Goal: Information Seeking & Learning: Learn about a topic

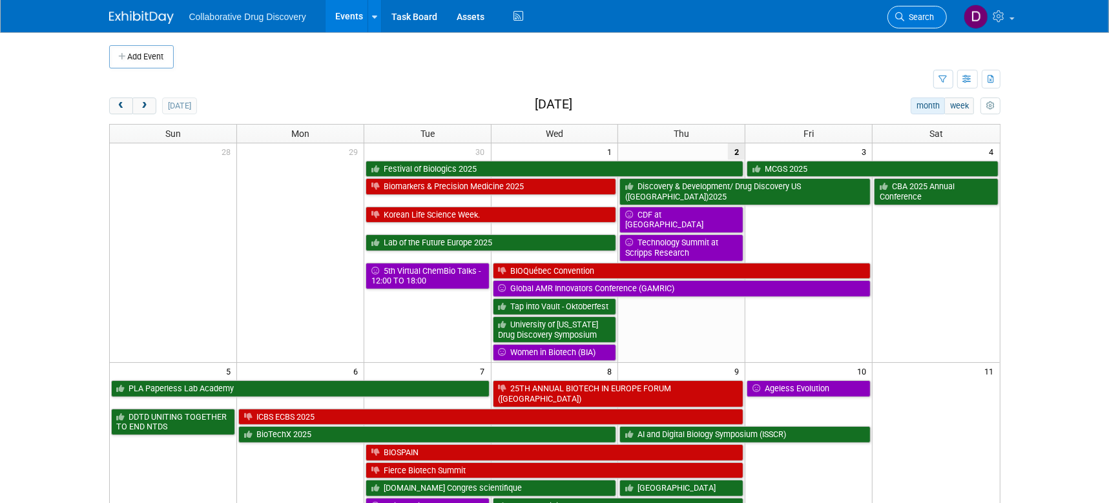
click at [929, 22] on link "Search" at bounding box center [917, 17] width 59 height 23
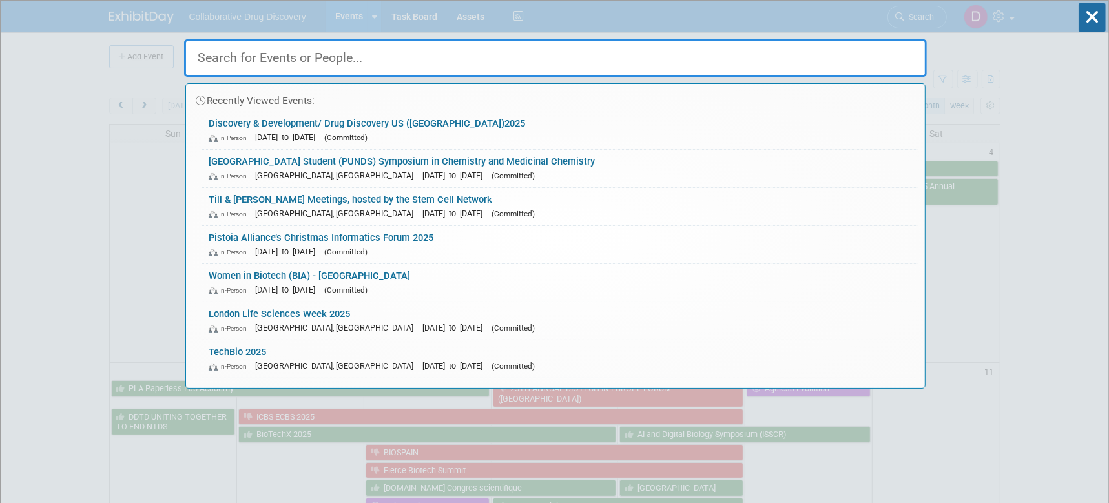
paste input "DDW Turning Science into Business Symposium 2025"
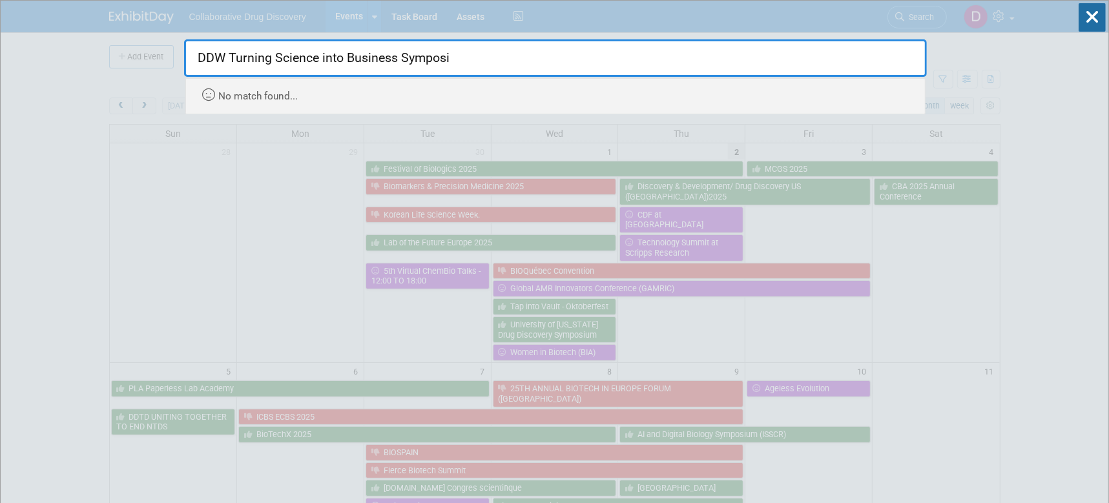
drag, startPoint x: 513, startPoint y: 58, endPoint x: 362, endPoint y: 54, distance: 151.2
click at [362, 54] on input "DDW Turning Science into Business Symposi" at bounding box center [555, 57] width 743 height 37
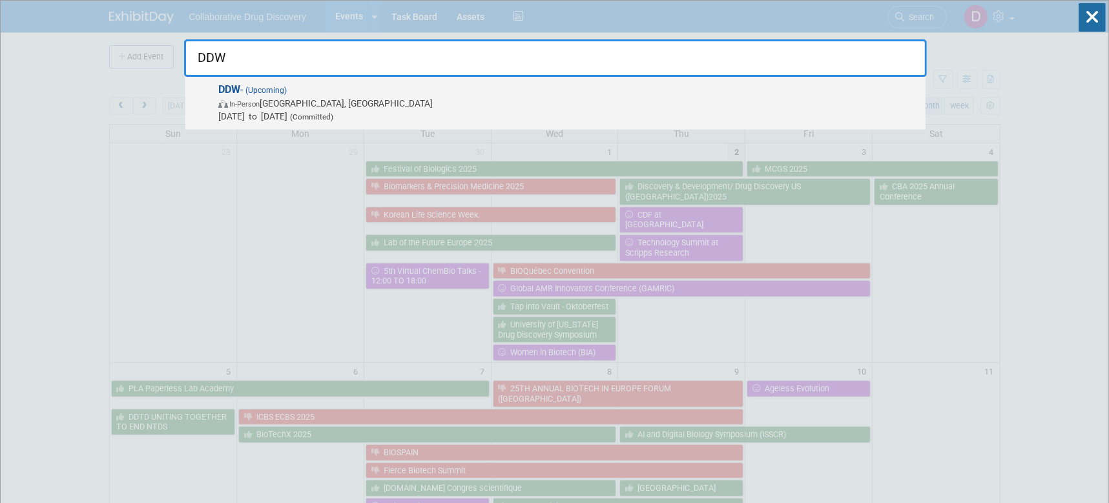
type input "DDW"
click at [378, 105] on span "In-Person London, United Kingdom" at bounding box center [568, 103] width 701 height 13
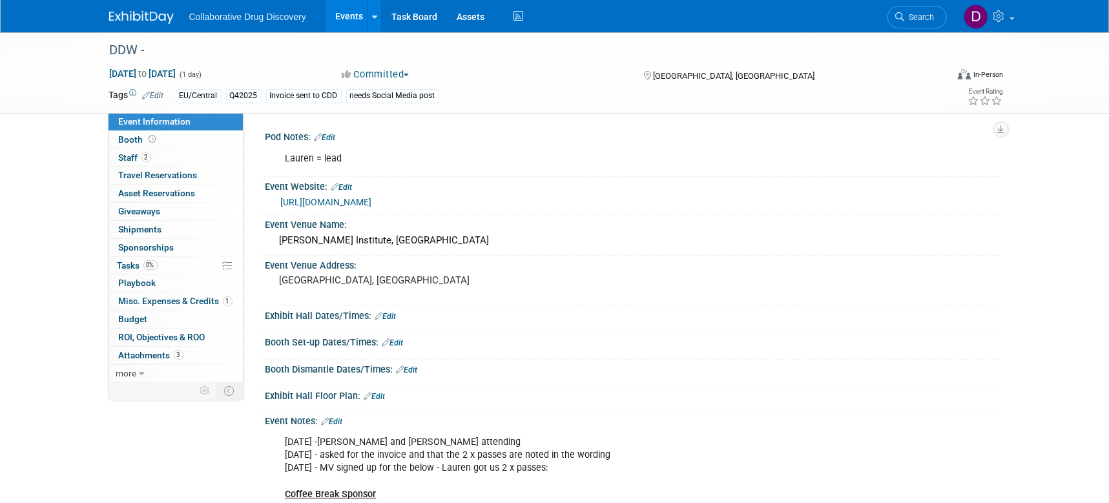
click at [501, 202] on div "https://www.ddw-online.com/ddw-symposium-2025/" at bounding box center [636, 202] width 710 height 15
click at [372, 200] on link "https://www.ddw-online.com/ddw-symposium-2025/" at bounding box center [326, 202] width 91 height 10
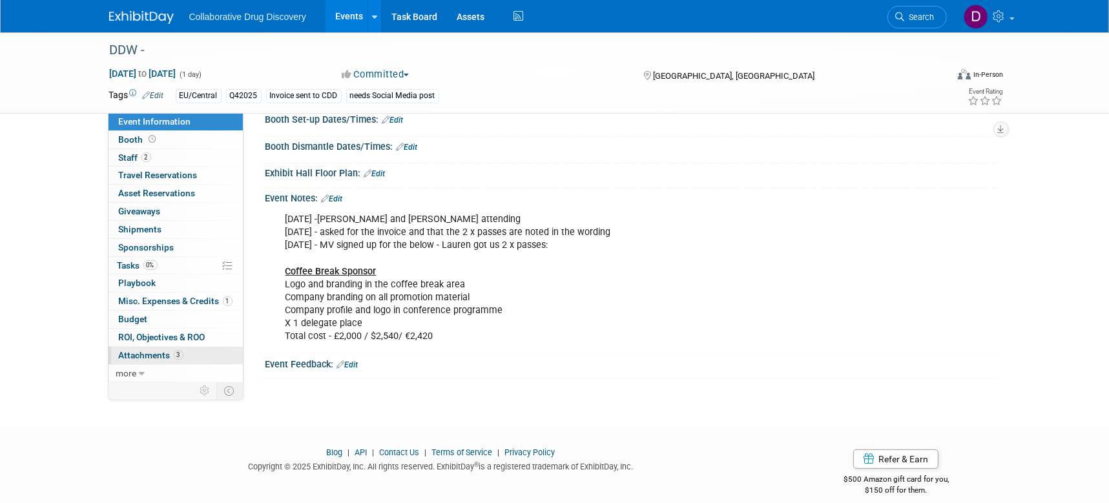
scroll to position [208, 0]
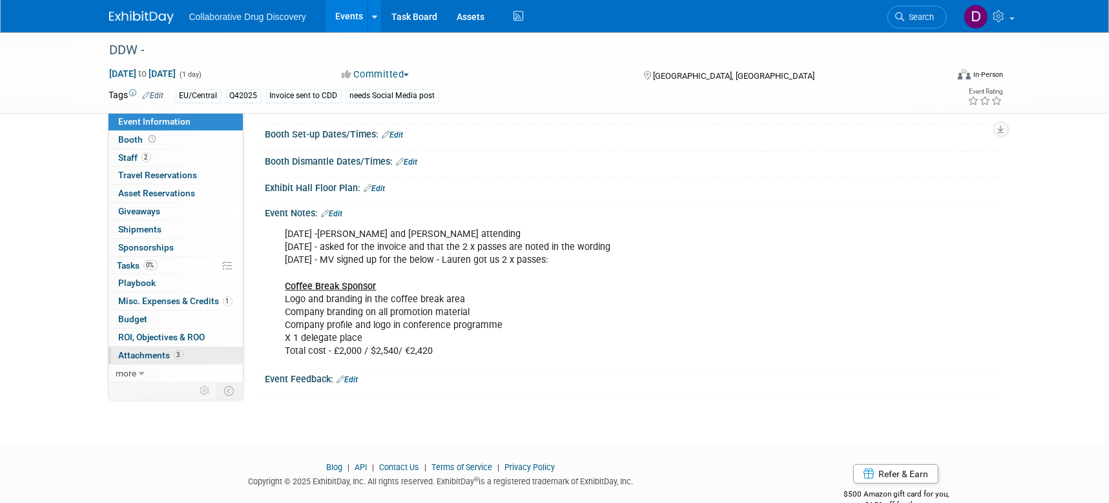
click at [197, 352] on link "3 Attachments 3" at bounding box center [176, 355] width 134 height 17
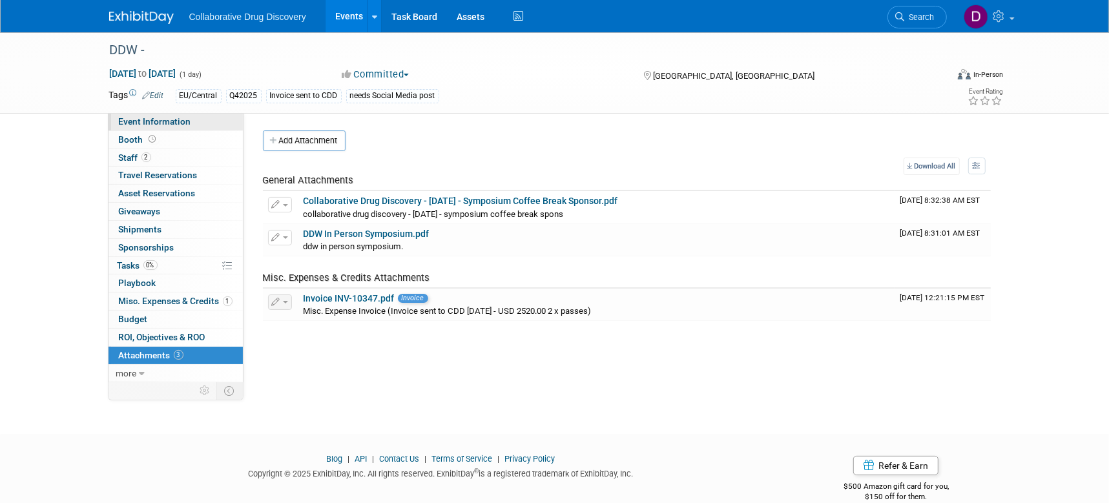
click at [171, 123] on span "Event Information" at bounding box center [155, 121] width 72 height 10
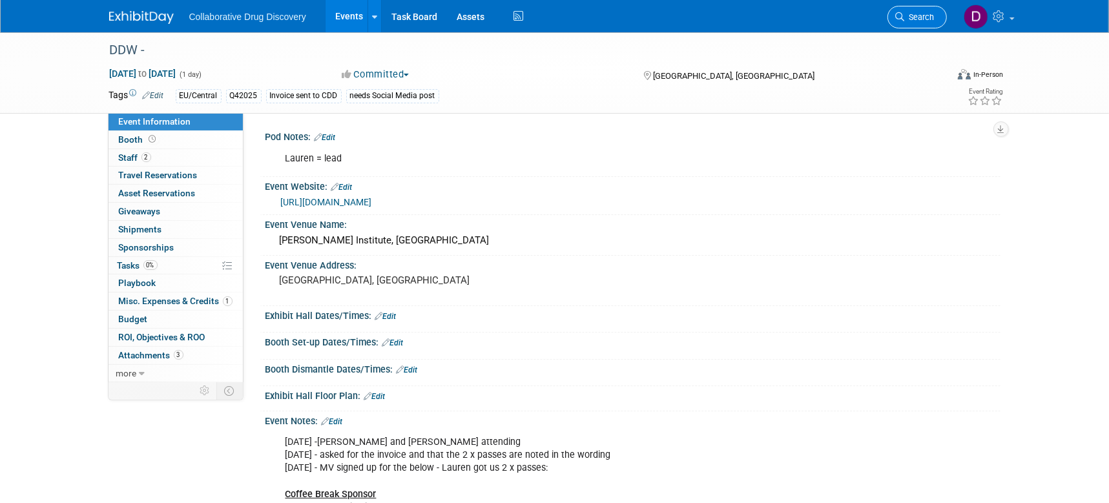
click at [927, 25] on link "Search" at bounding box center [917, 17] width 59 height 23
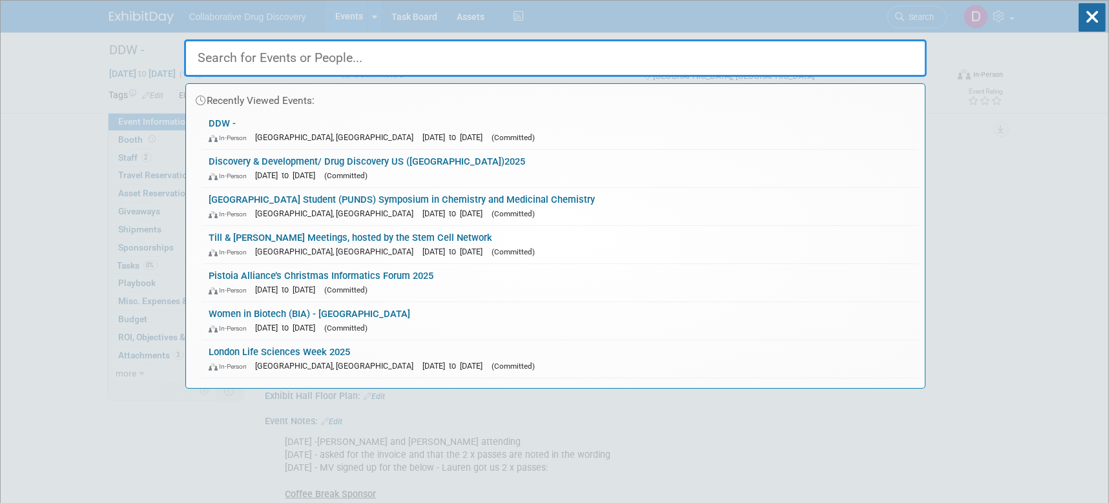
paste input "BMCS New approaches to the treatment of [PERSON_NAME]"
type input "BMCS New approaches to the treatment of [PERSON_NAME]"
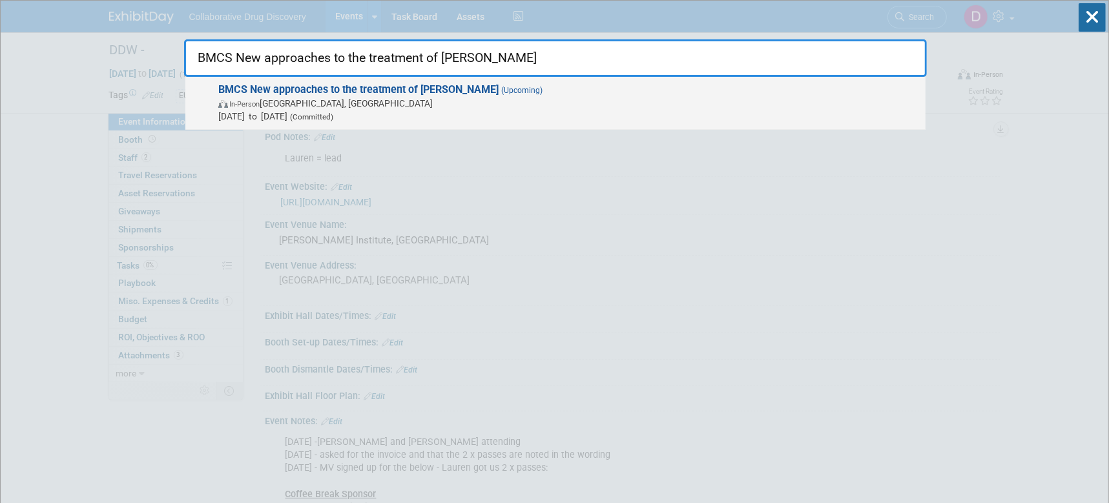
click at [427, 89] on strong "BMCS New approaches to the treatment of [PERSON_NAME]" at bounding box center [358, 89] width 280 height 12
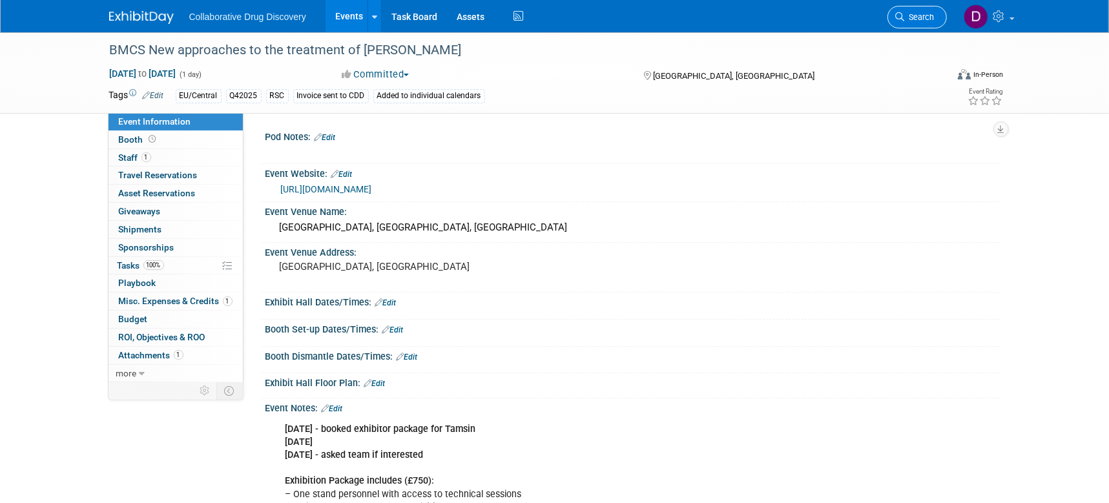
click at [911, 12] on span "Search" at bounding box center [920, 17] width 30 height 10
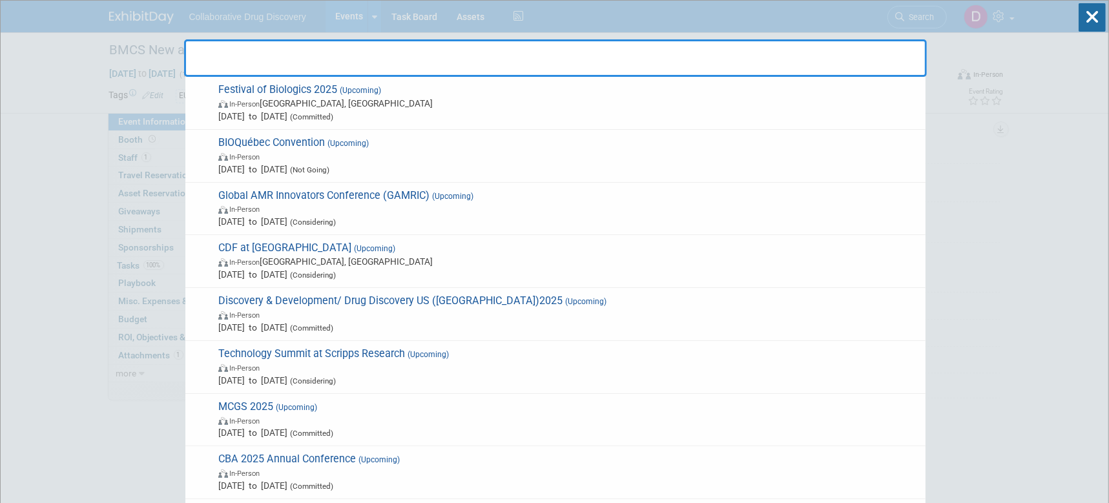
paste input "SCI - New approaches in medicinal chemistry"
type input "SCI - New approaches in medicinal chemistry"
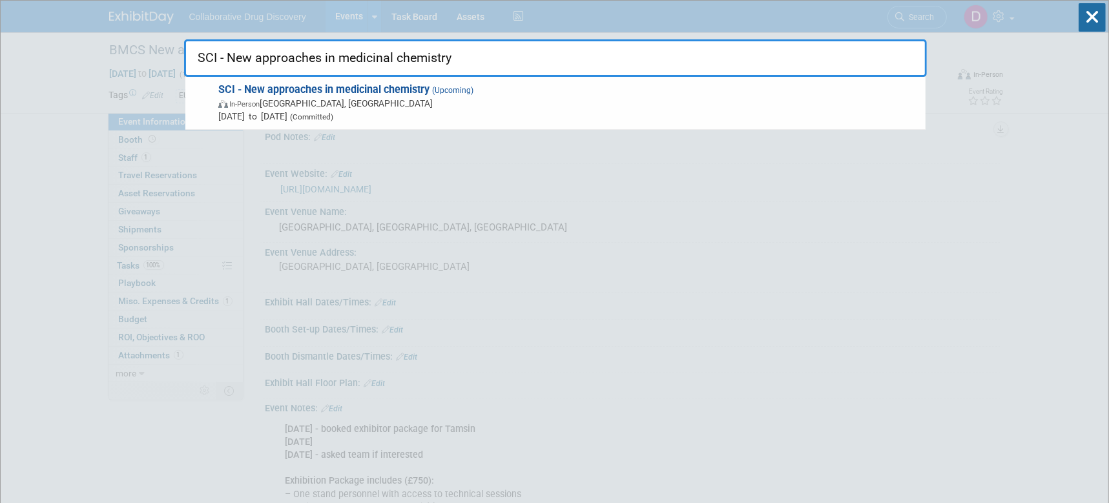
click at [446, 105] on span "In-Person [GEOGRAPHIC_DATA], [GEOGRAPHIC_DATA]" at bounding box center [568, 103] width 701 height 13
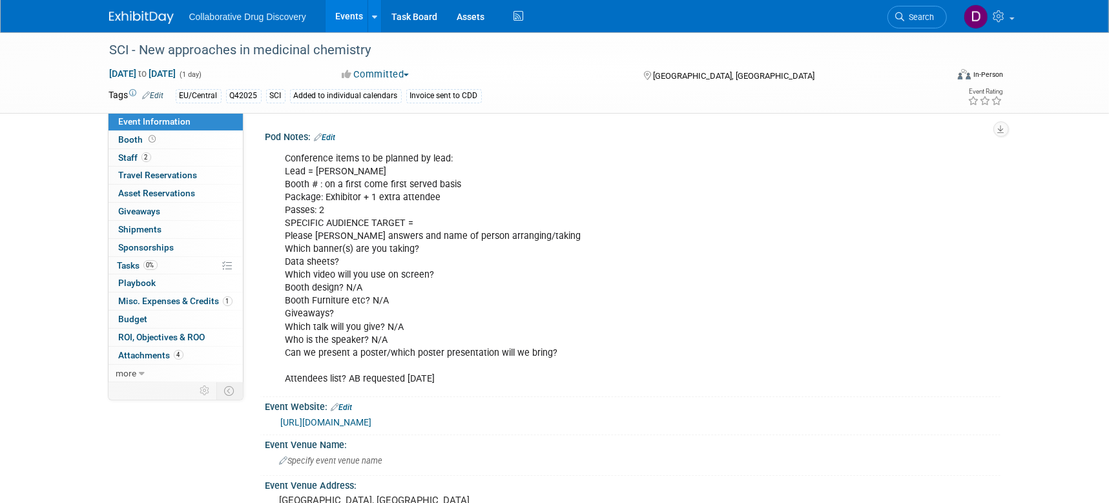
click at [356, 423] on link "https://www.soci.org/events/young-chemists-panel/2025/new-approaches-in-medicin…" at bounding box center [326, 422] width 91 height 10
click at [915, 15] on span "Search" at bounding box center [920, 17] width 30 height 10
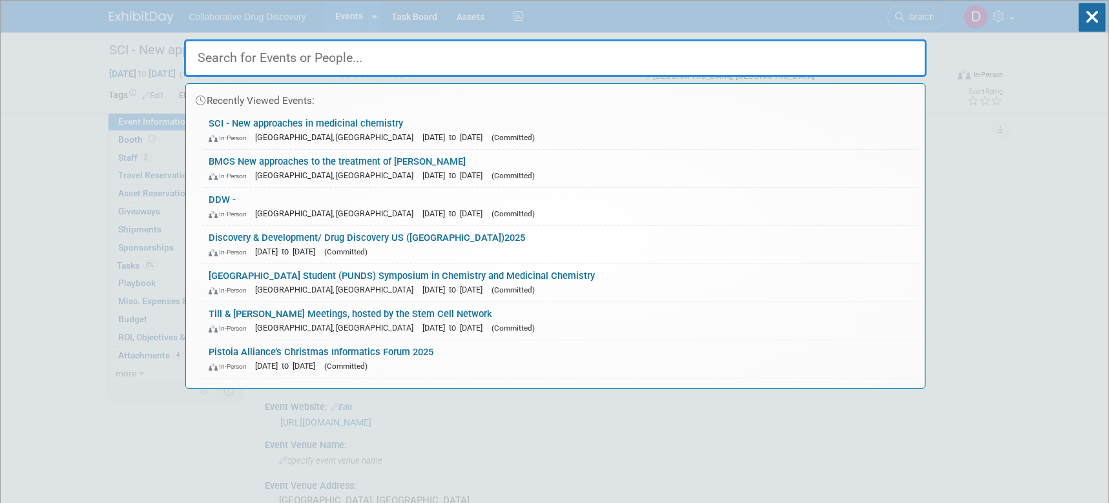
click at [473, 62] on input "text" at bounding box center [555, 57] width 743 height 37
paste input "[GEOGRAPHIC_DATA] Student (PUNDS) Symposium in Chemistry and Medicinal Chemistry"
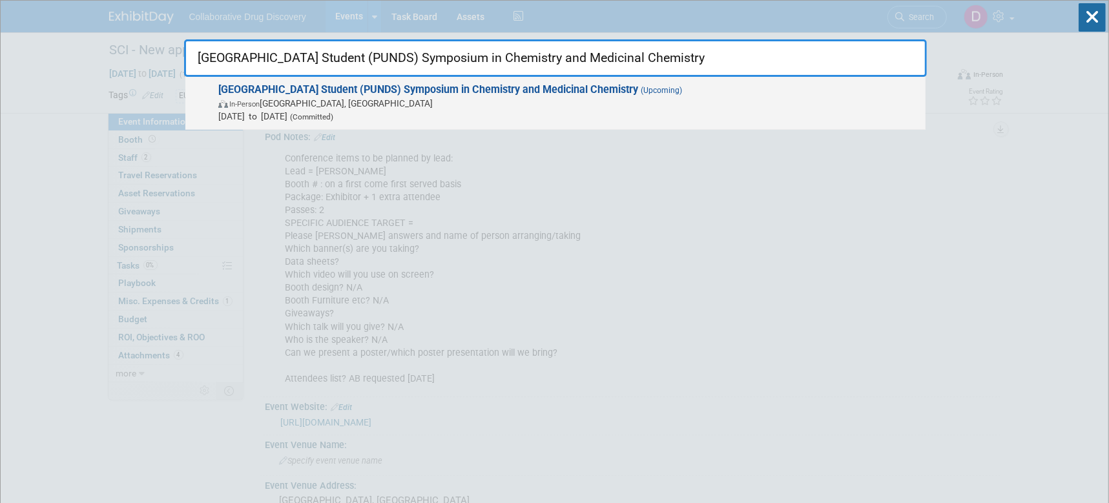
type input "[GEOGRAPHIC_DATA] Student (PUNDS) Symposium in Chemistry and Medicinal Chemistry"
click at [439, 102] on span "In-Person West Lafayette, IN" at bounding box center [568, 103] width 701 height 13
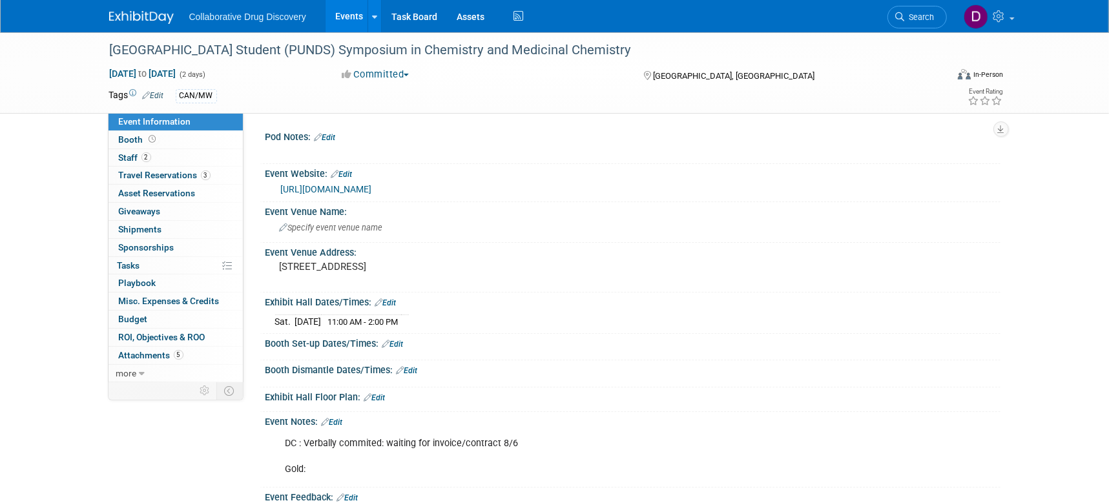
click at [372, 187] on link "[URL][DOMAIN_NAME]" at bounding box center [326, 189] width 91 height 10
click at [419, 46] on div "[GEOGRAPHIC_DATA] Student (PUNDS) Symposium in Chemistry and Medicinal Chemistry" at bounding box center [516, 50] width 823 height 23
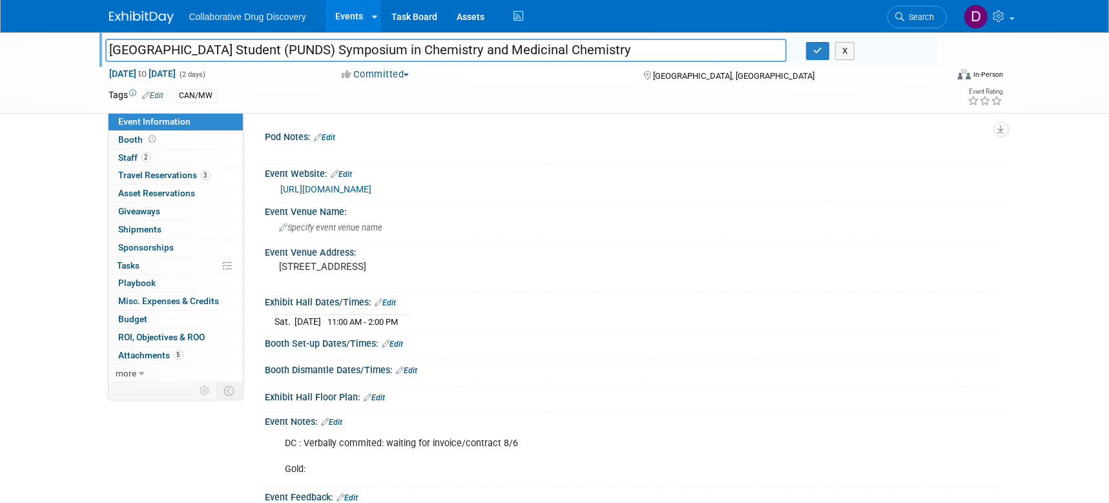
click at [419, 46] on input "[GEOGRAPHIC_DATA] Student (PUNDS) Symposium in Chemistry and Medicinal Chemistry" at bounding box center [446, 50] width 682 height 23
